Goal: Transaction & Acquisition: Download file/media

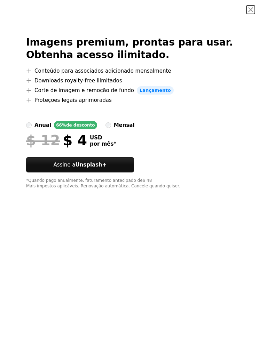
scroll to position [11404, 0]
click at [126, 123] on label "mensal" at bounding box center [119, 125] width 29 height 8
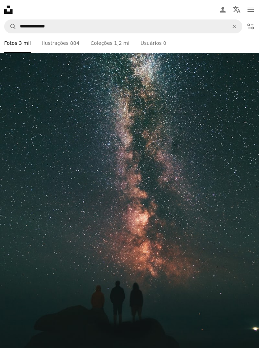
scroll to position [28307, 0]
click at [58, 41] on link "Pen Tool Ilustrações 884" at bounding box center [60, 42] width 37 height 19
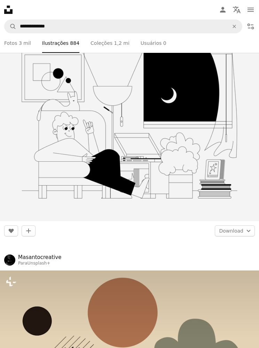
scroll to position [3113, 0]
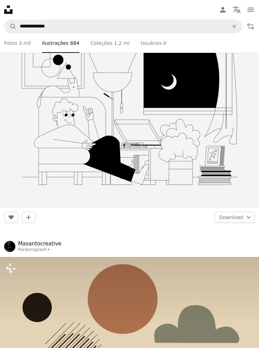
click at [13, 47] on link "A photo Fotos 3 mil" at bounding box center [17, 42] width 27 height 19
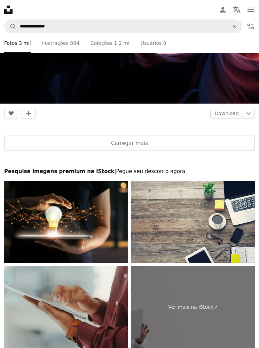
scroll to position [34155, 0]
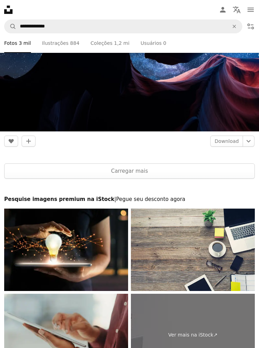
click at [18, 166] on button "Carregar mais" at bounding box center [129, 170] width 250 height 15
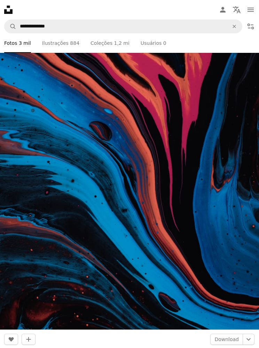
scroll to position [60258, 0]
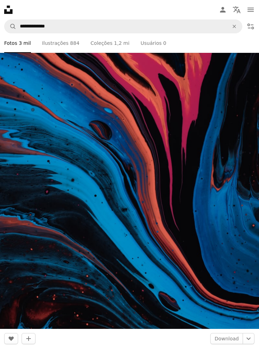
click at [229, 333] on link "Download" at bounding box center [226, 338] width 33 height 11
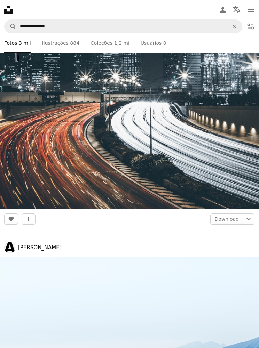
scroll to position [8487, 0]
